Goal: Information Seeking & Learning: Check status

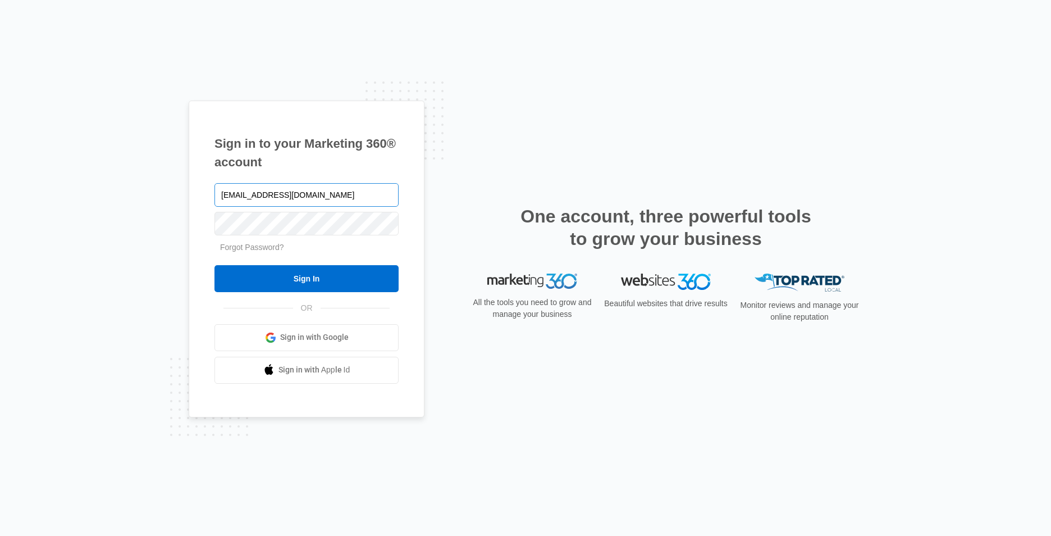
type input "[EMAIL_ADDRESS][DOMAIN_NAME]"
click at [215, 265] on input "Sign In" at bounding box center [307, 278] width 184 height 27
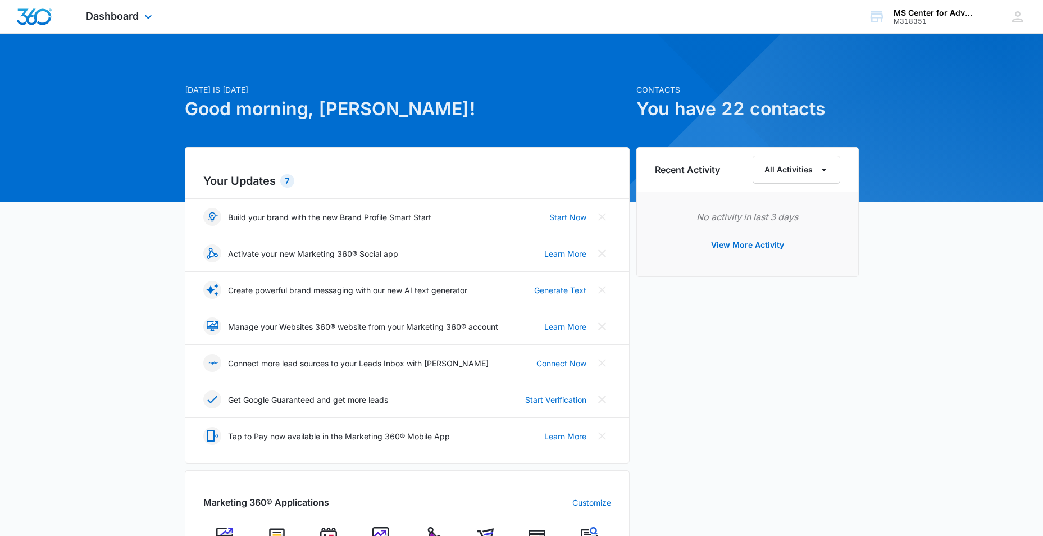
click at [139, 15] on div "Dashboard Apps Websites Forms CRM Email Social Shop Payments POS Content Ads In…" at bounding box center [120, 16] width 103 height 33
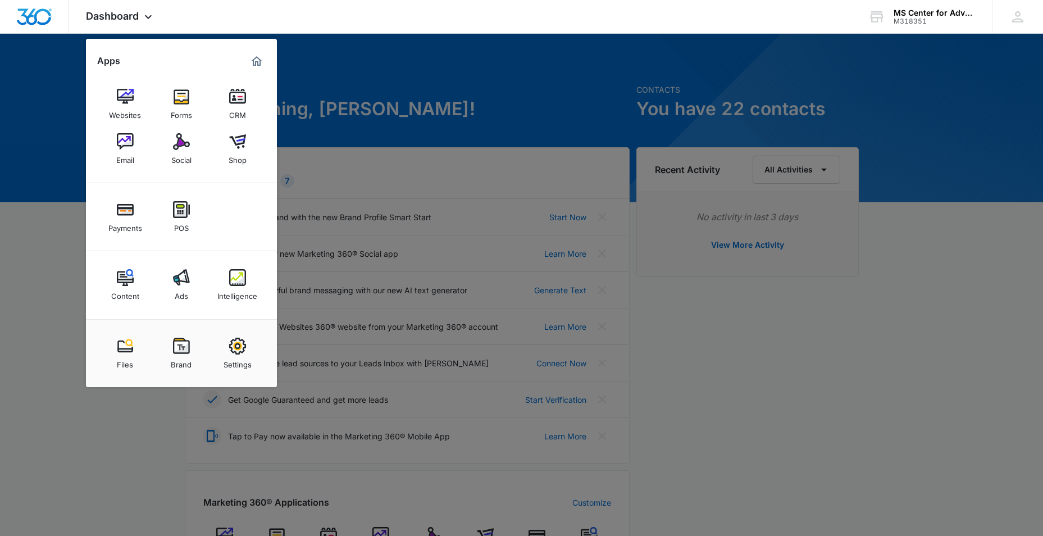
click at [500, 34] on div at bounding box center [521, 268] width 1043 height 536
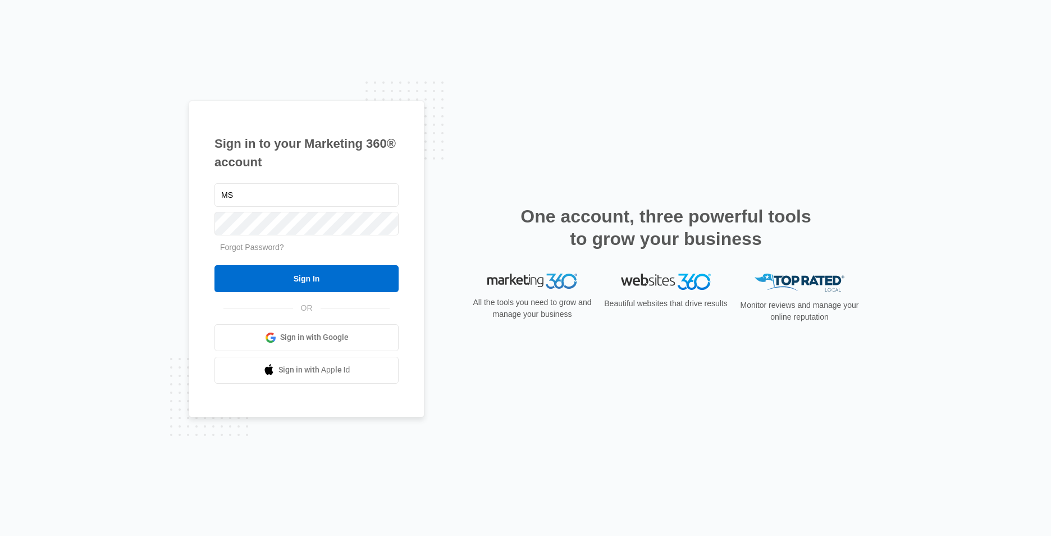
type input "M"
type input "[EMAIL_ADDRESS][DOMAIN_NAME]"
click at [215, 265] on input "Sign In" at bounding box center [307, 278] width 184 height 27
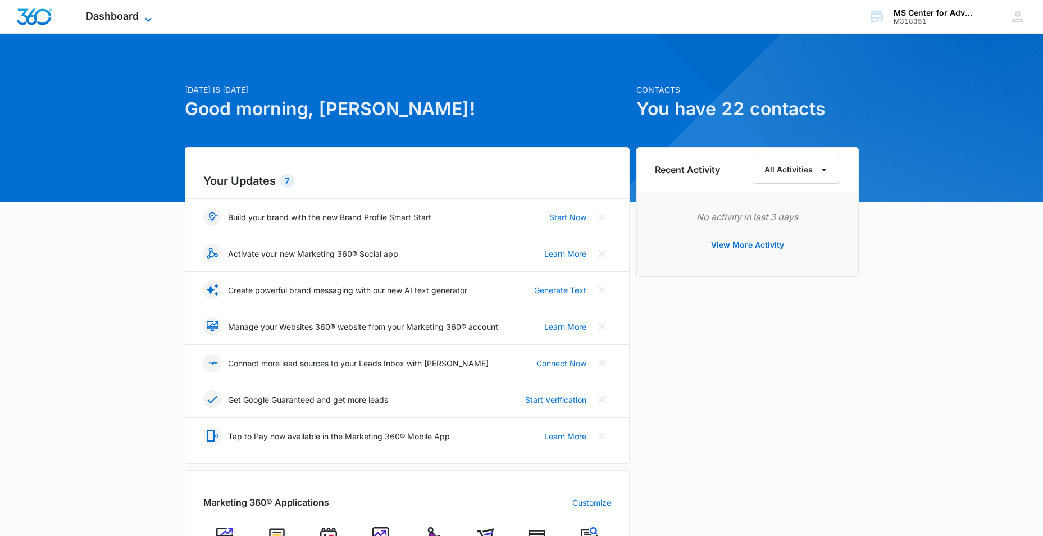
click at [136, 15] on span "Dashboard" at bounding box center [112, 16] width 53 height 12
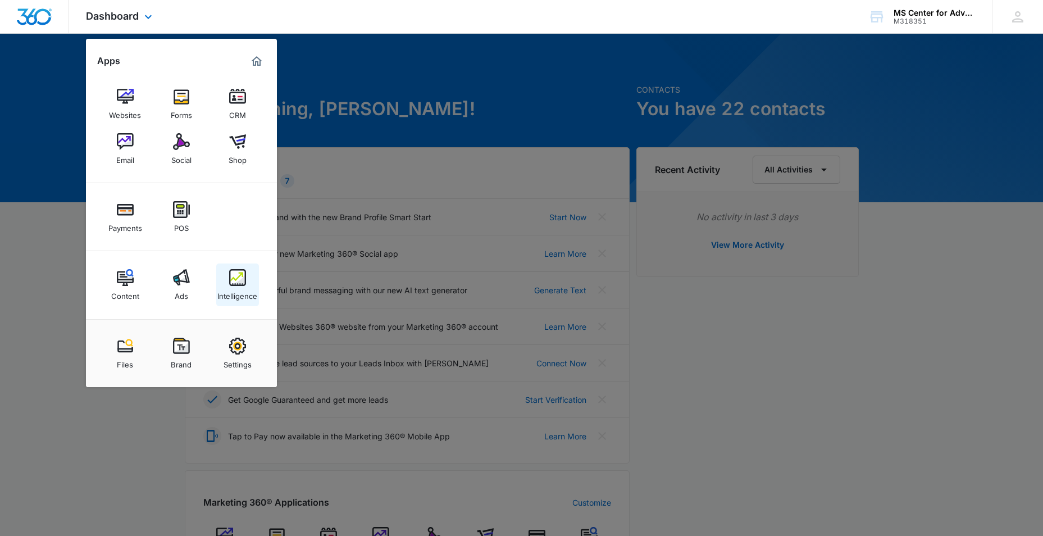
click at [240, 289] on div "Intelligence" at bounding box center [237, 293] width 40 height 15
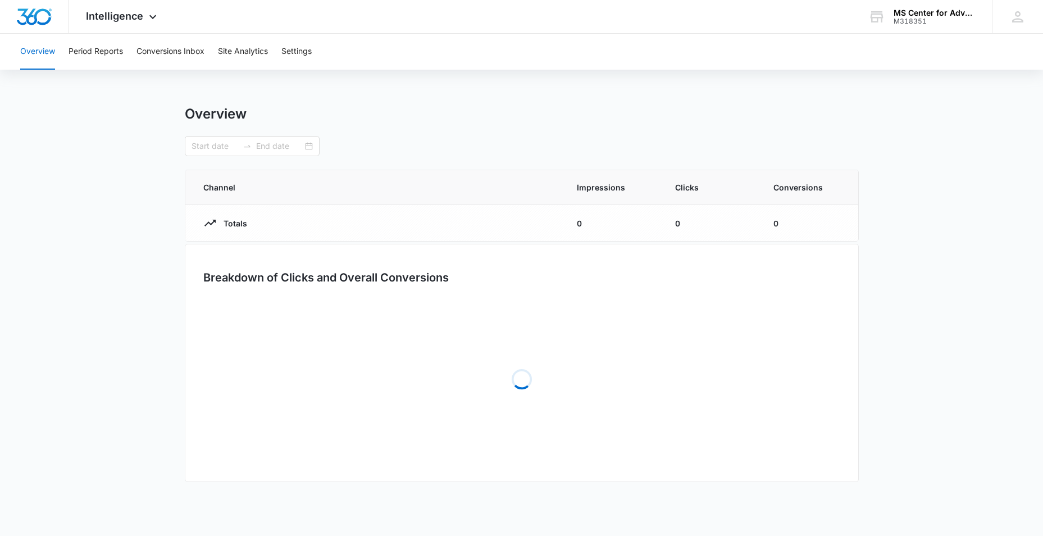
type input "[DATE]"
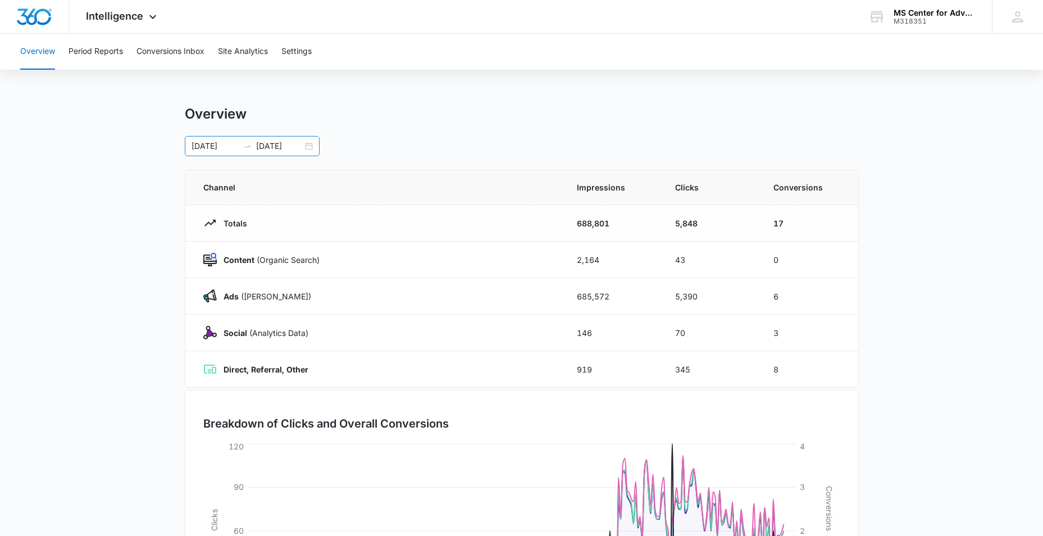
click at [308, 151] on div "[DATE] [DATE]" at bounding box center [252, 146] width 135 height 20
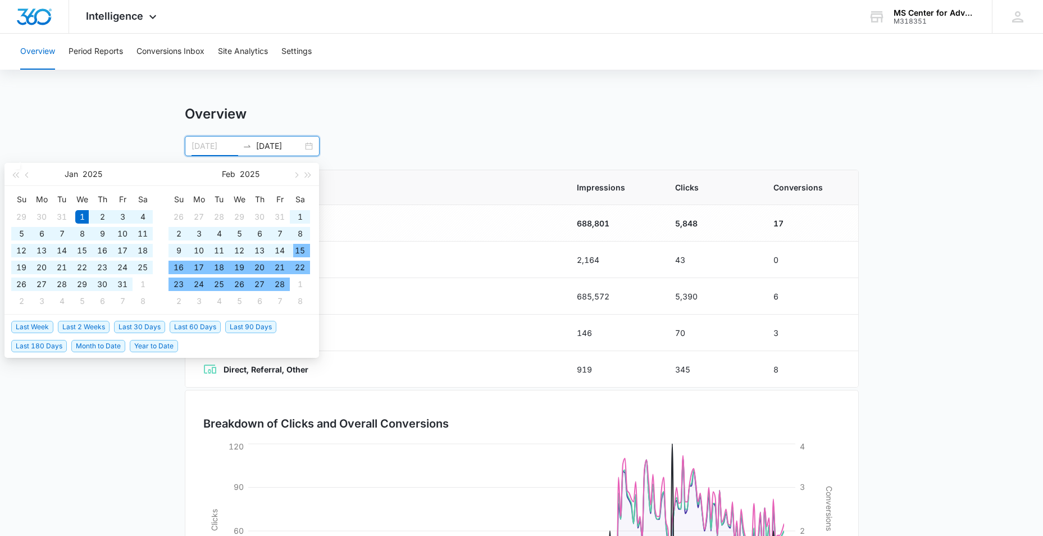
type input "[DATE]"
click at [154, 341] on span "Year to Date" at bounding box center [154, 346] width 48 height 12
type input "[DATE]"
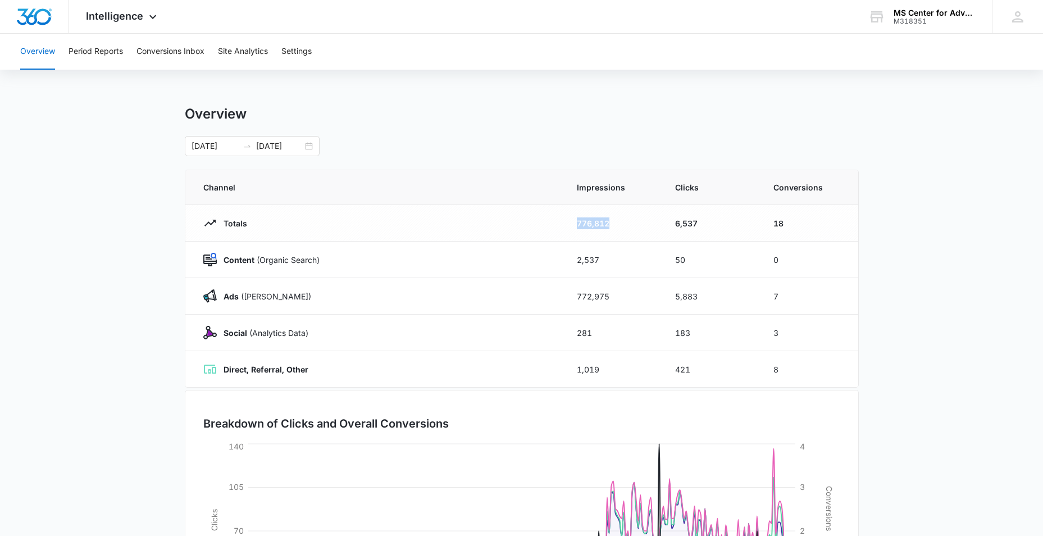
drag, startPoint x: 577, startPoint y: 224, endPoint x: 618, endPoint y: 225, distance: 41.0
click at [618, 225] on td "776,812" at bounding box center [612, 223] width 98 height 37
